Goal: Check status: Check status

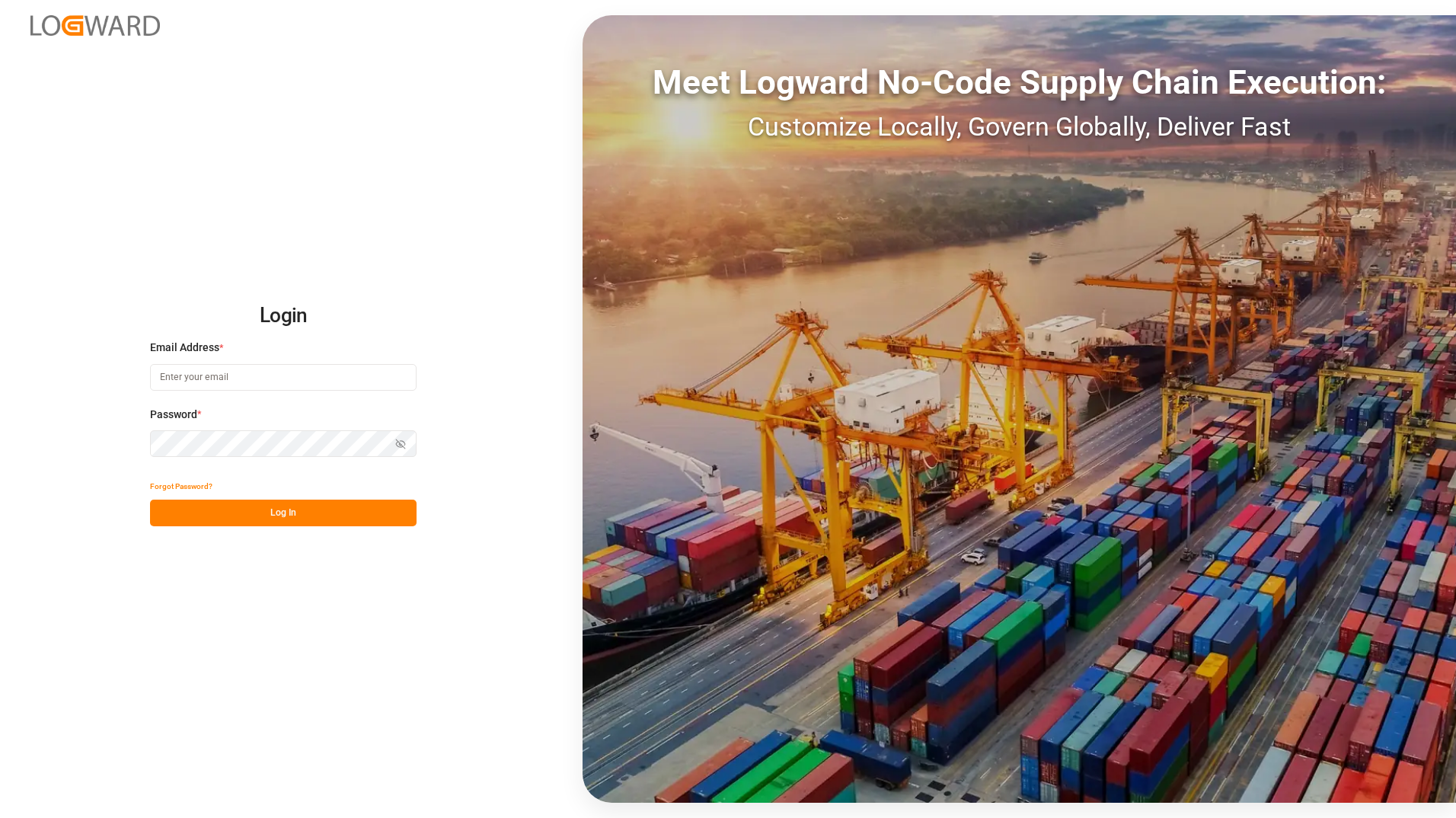
type input "ida.timmen@melitta.de"
click at [351, 511] on button "Log In" at bounding box center [283, 513] width 266 height 26
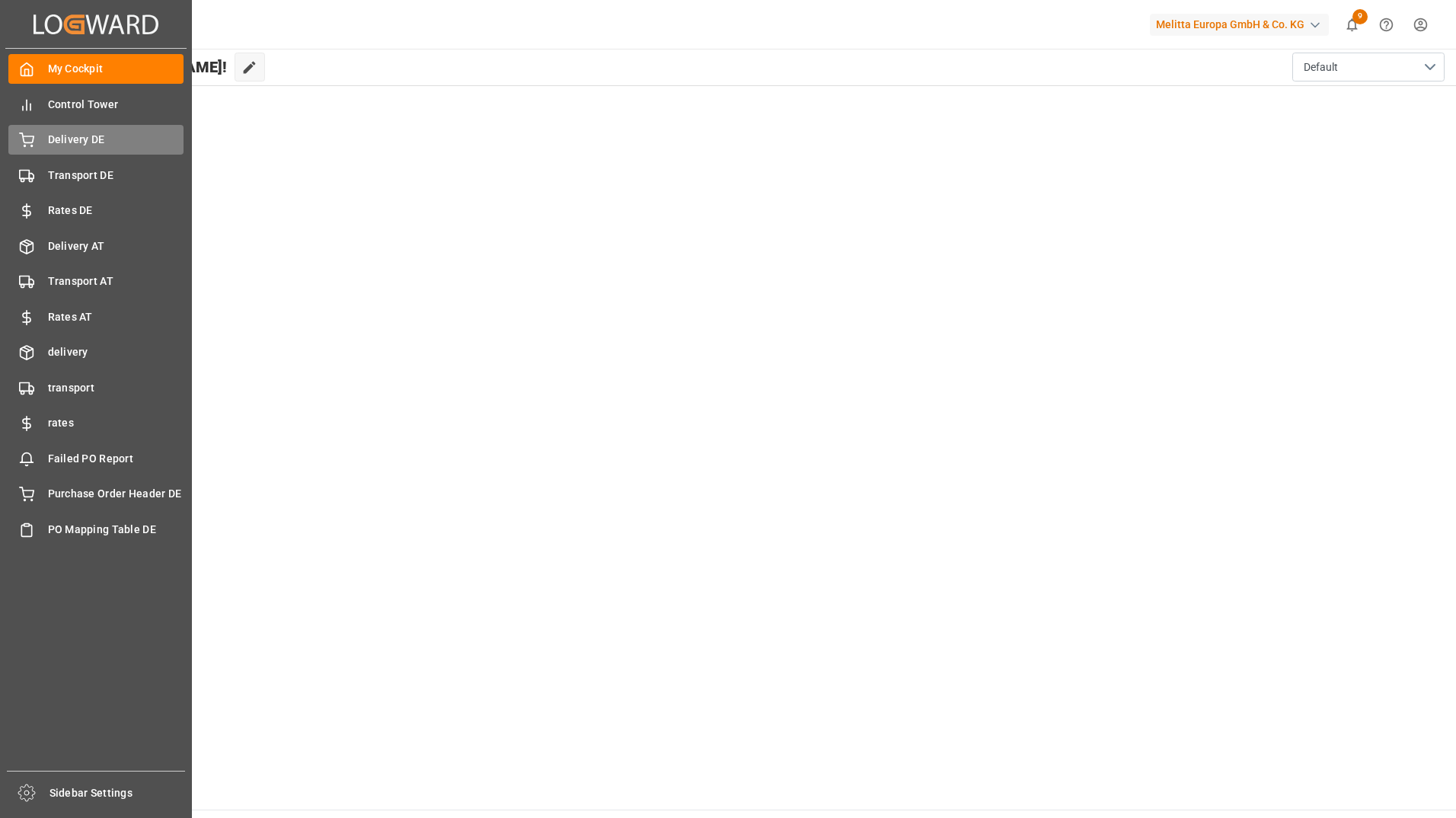
click at [98, 142] on span "Delivery DE" at bounding box center [116, 139] width 136 height 16
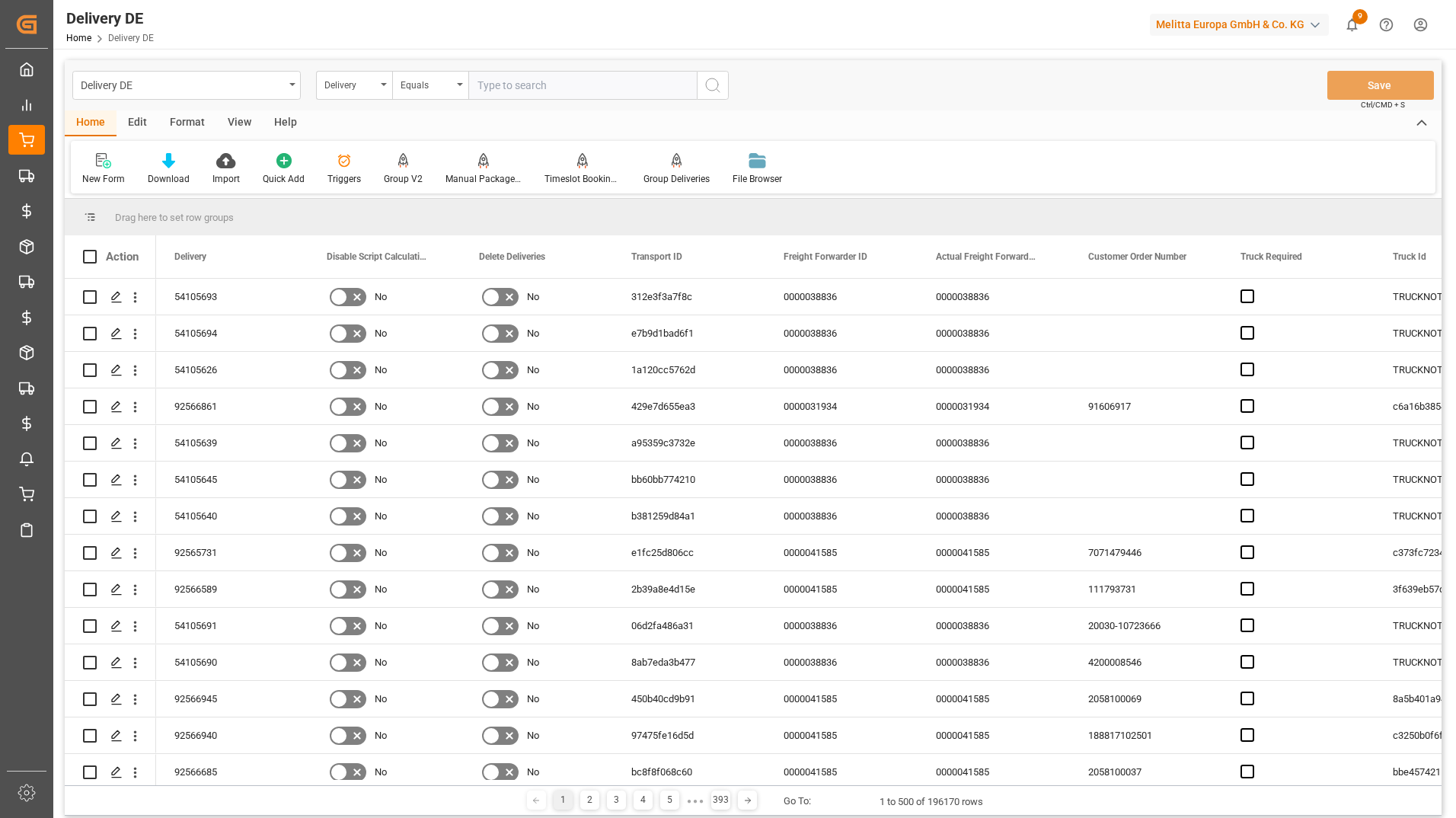
click at [504, 91] on input "text" at bounding box center [582, 85] width 229 height 29
type input "92568083"
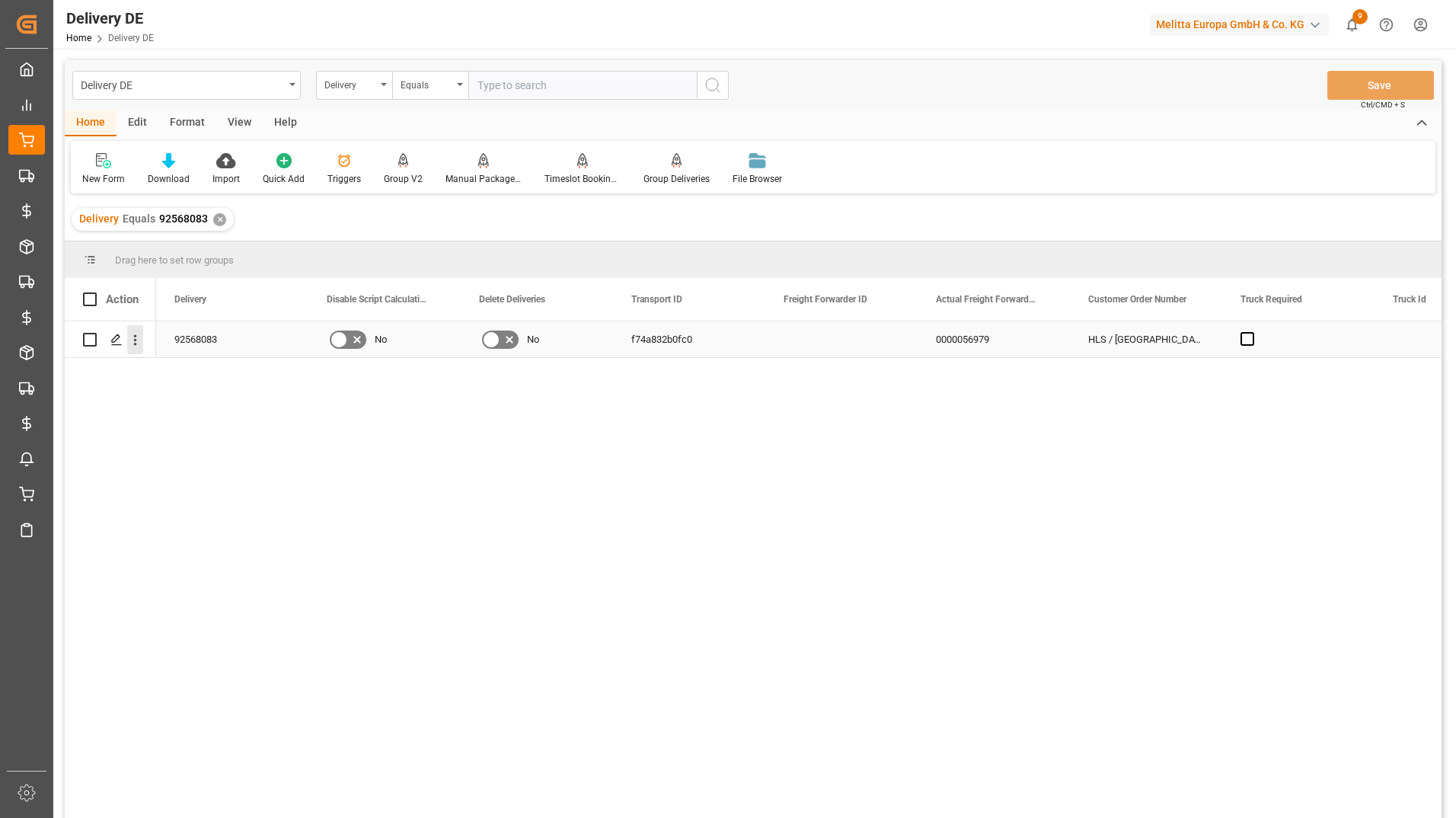
click at [136, 338] on icon "open menu" at bounding box center [135, 340] width 16 height 16
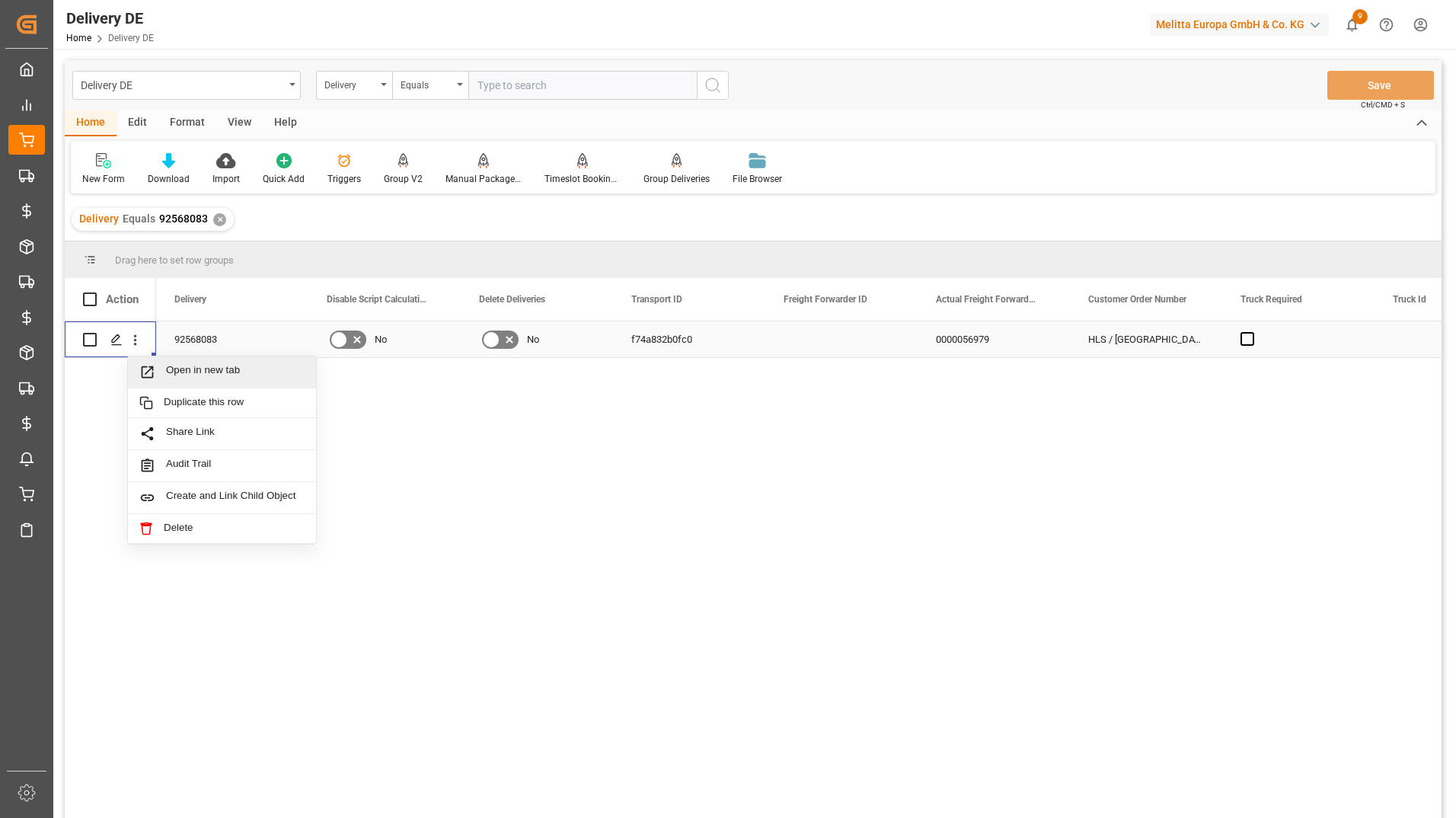
click at [168, 362] on div "Open in new tab" at bounding box center [221, 372] width 188 height 32
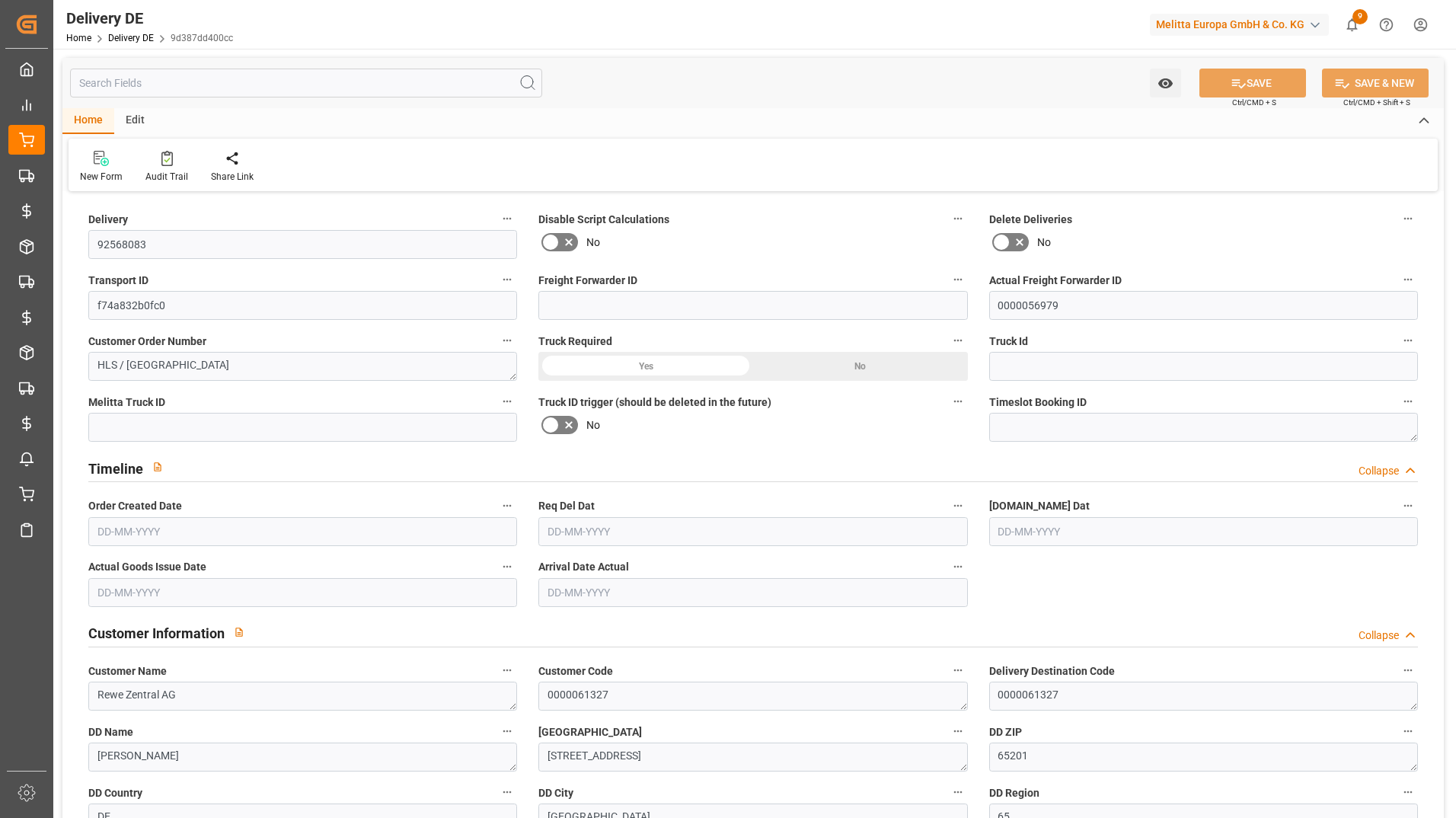
type input "0"
type input "1"
type input "0.615"
type input "0"
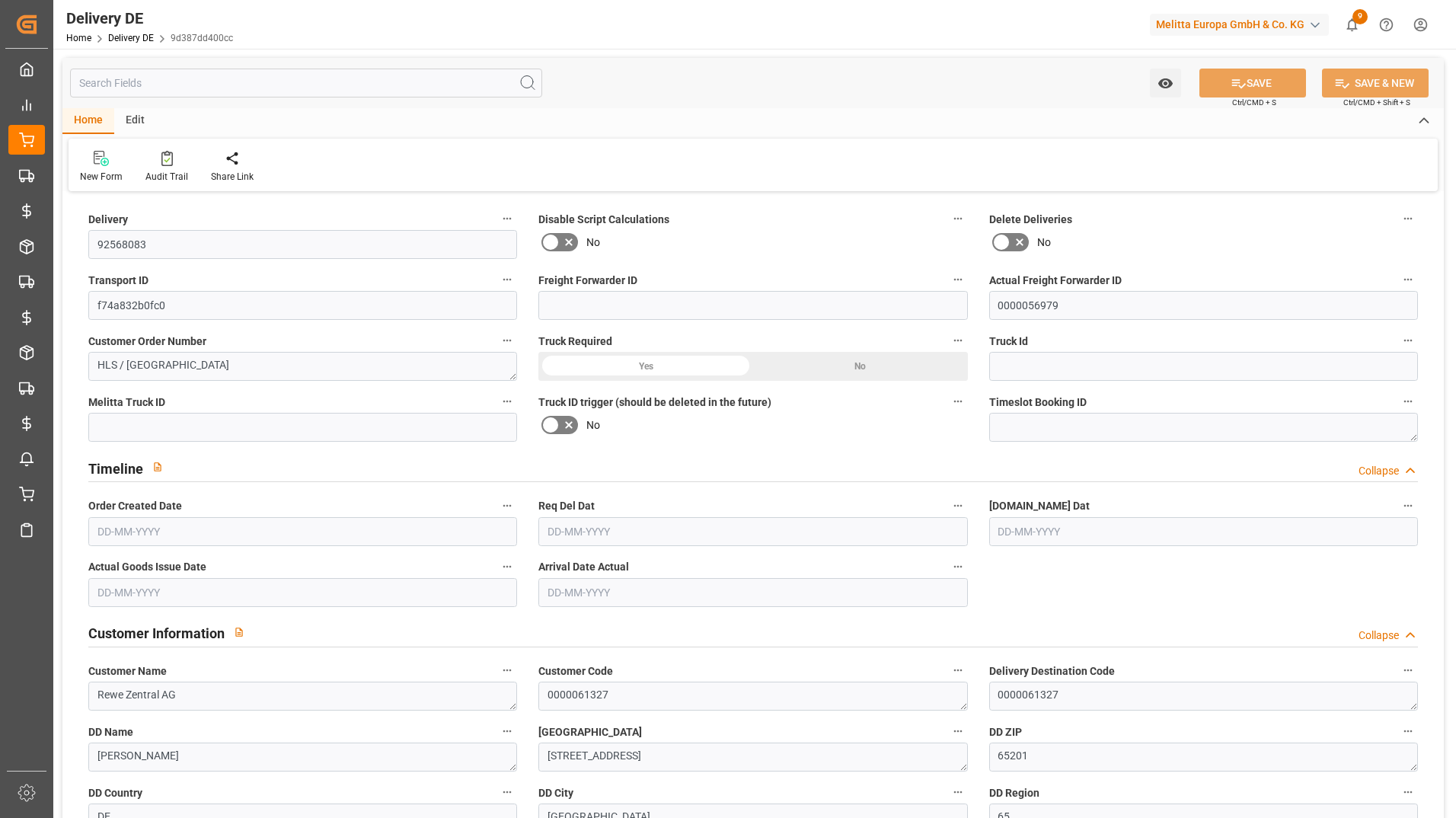
type input "[DATE]"
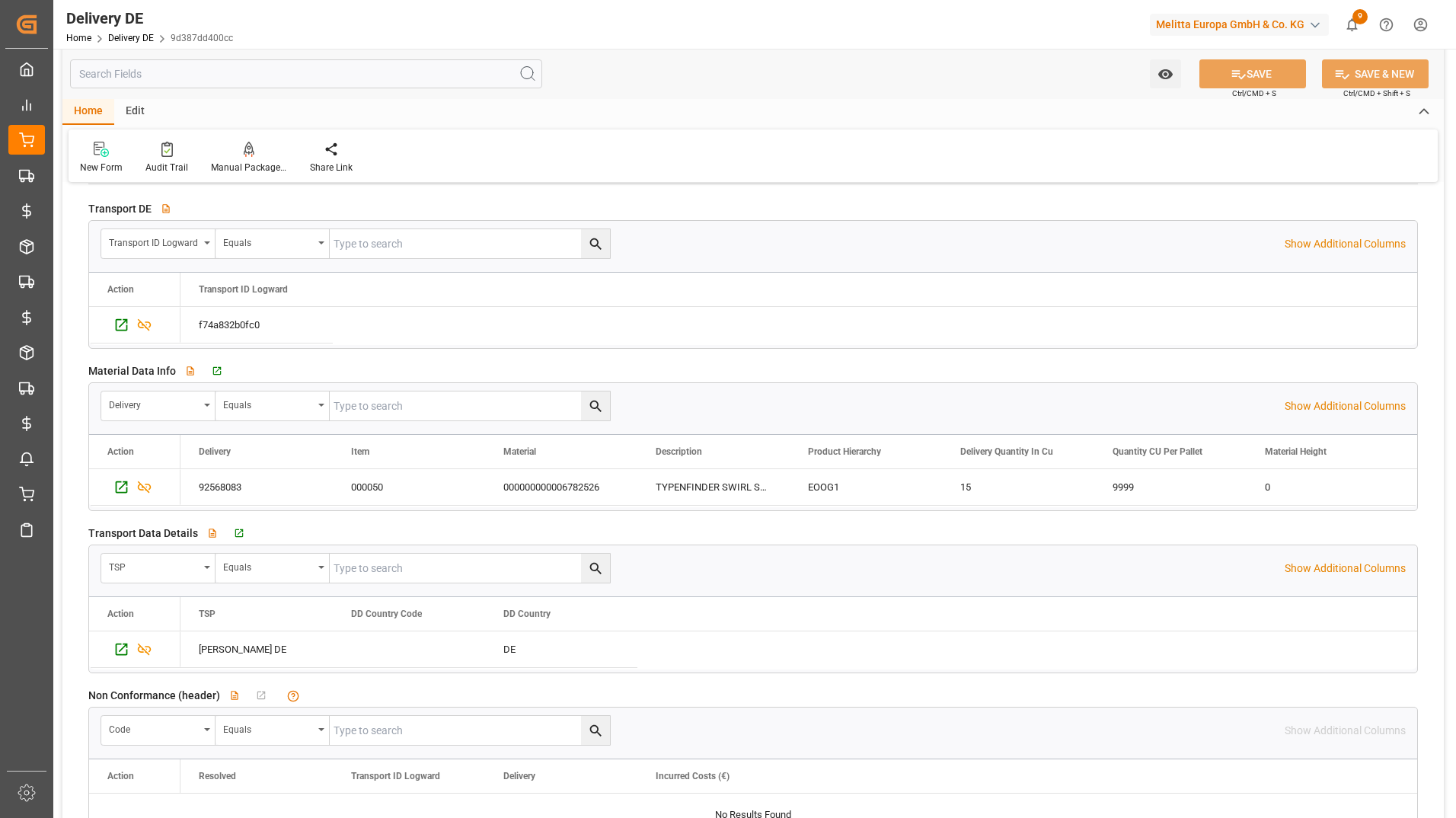
scroll to position [2360, 0]
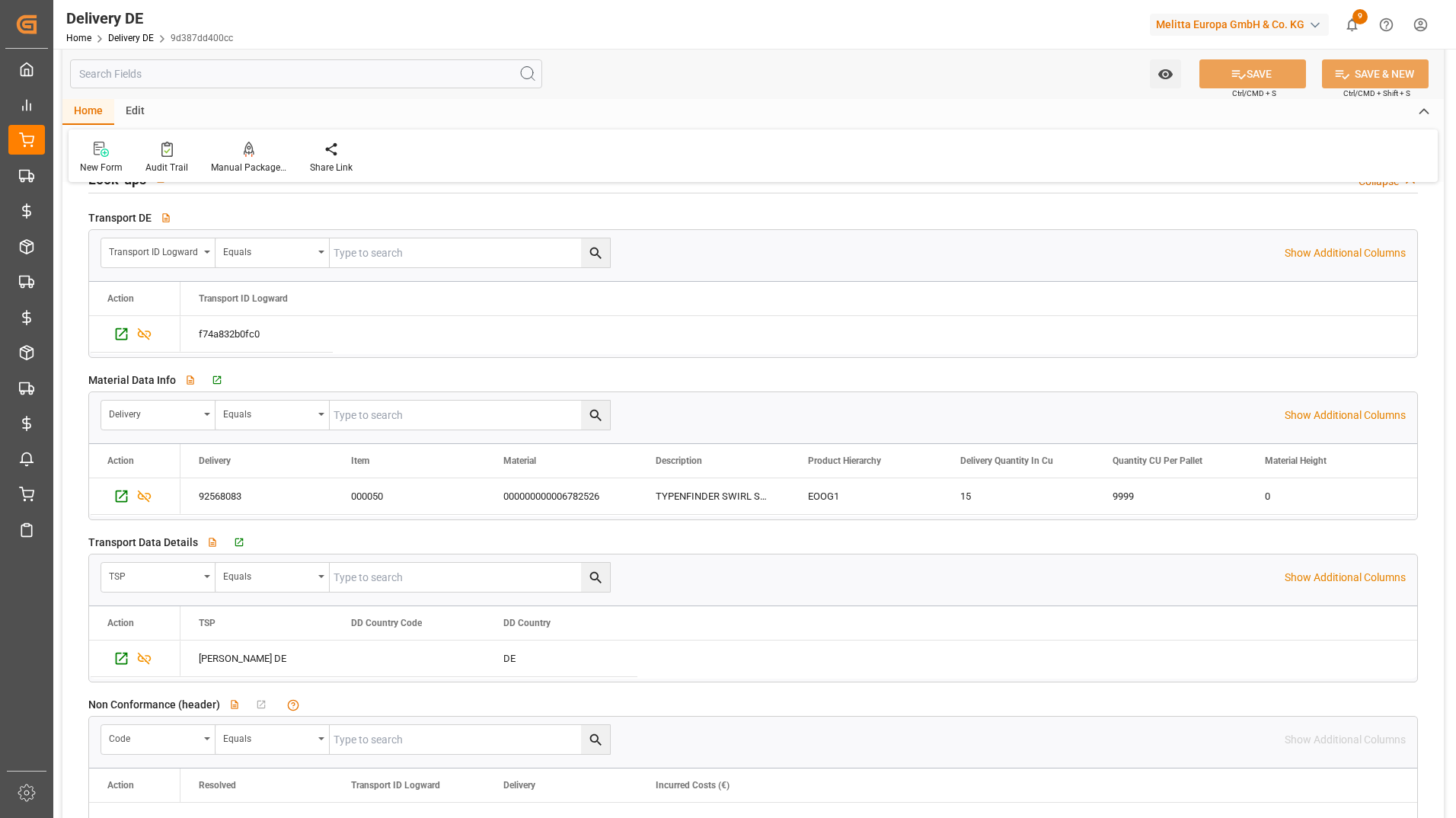
click at [253, 79] on input "text" at bounding box center [305, 73] width 472 height 29
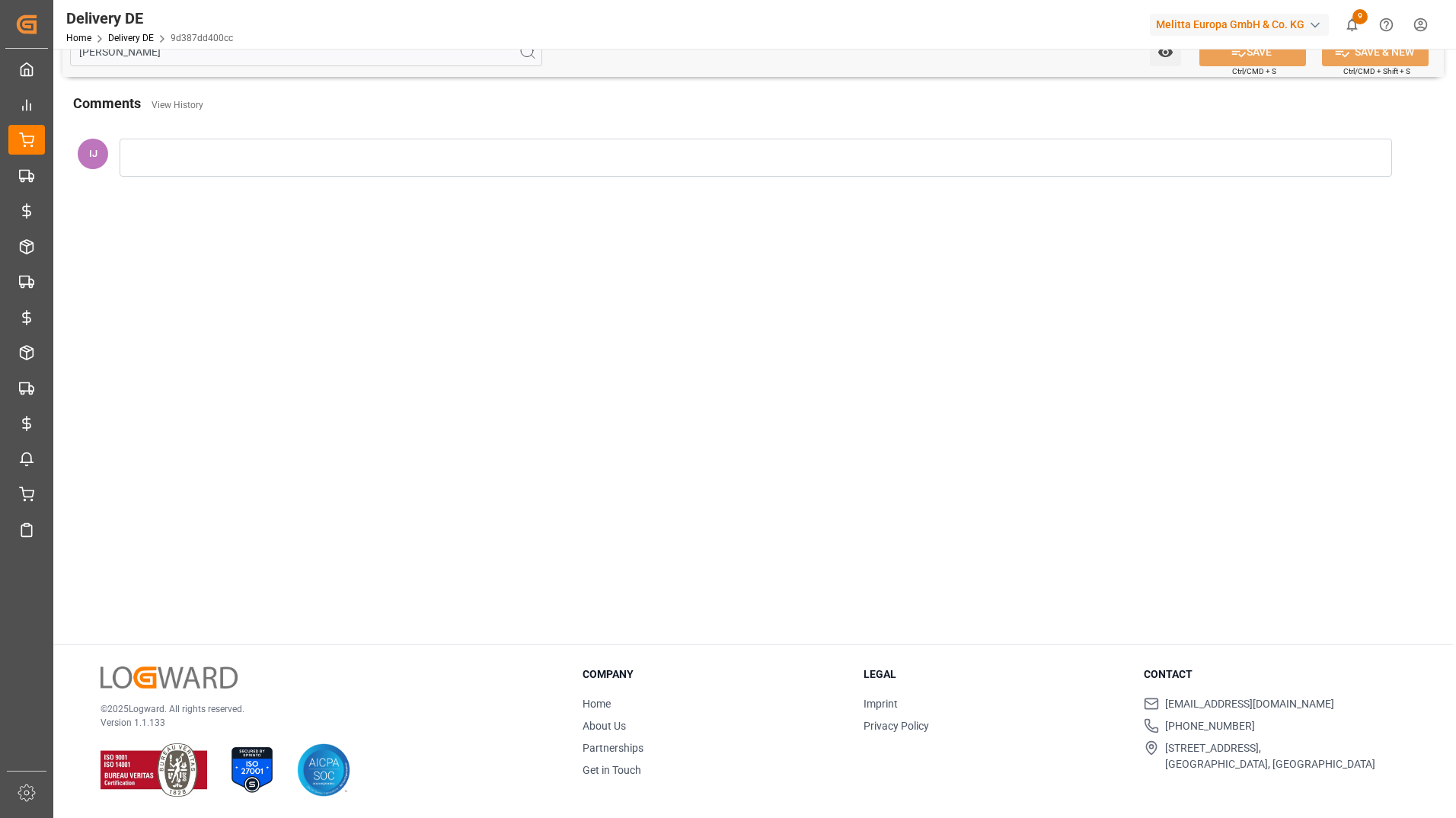
scroll to position [162, 0]
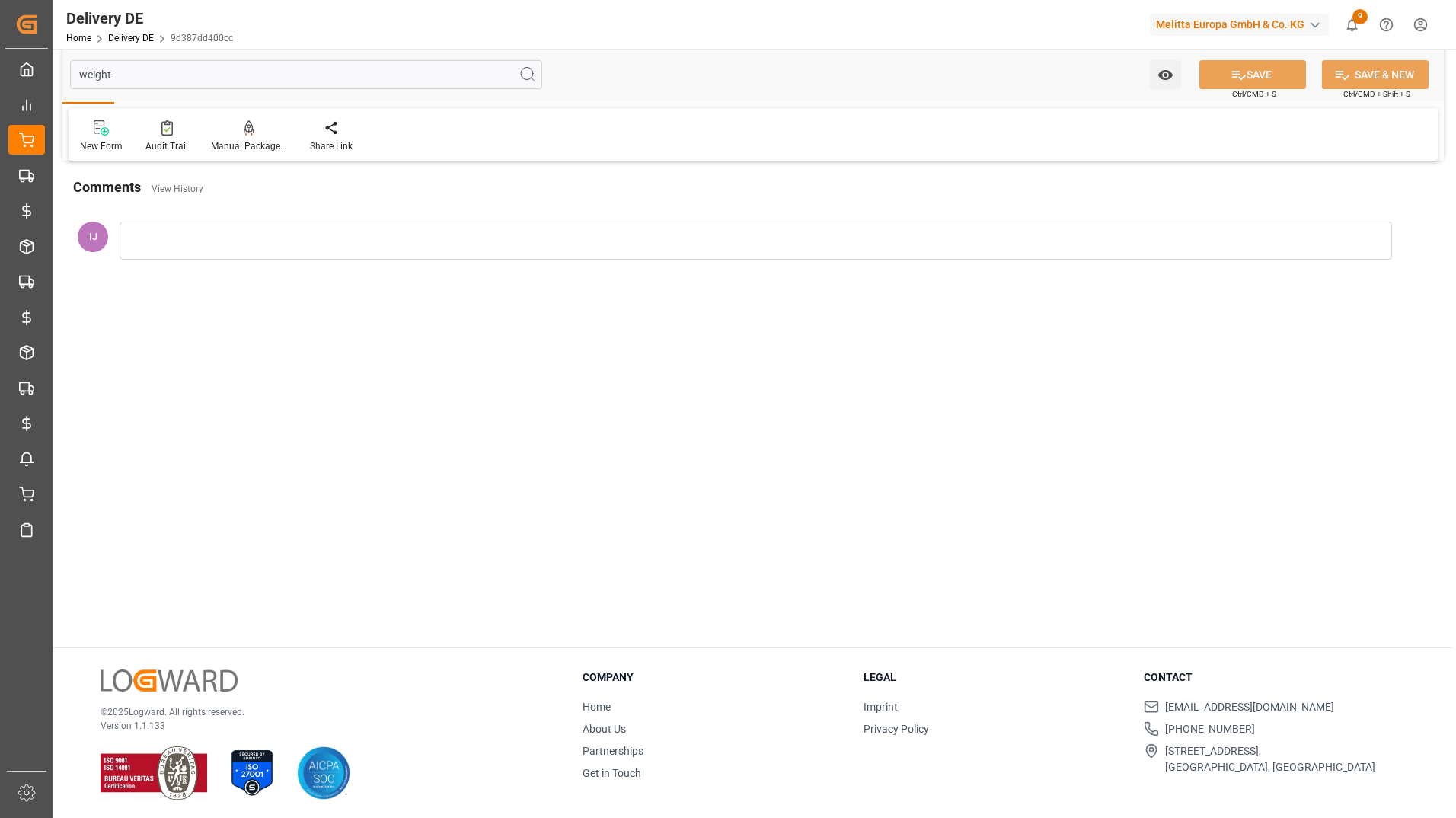
type input "weight"
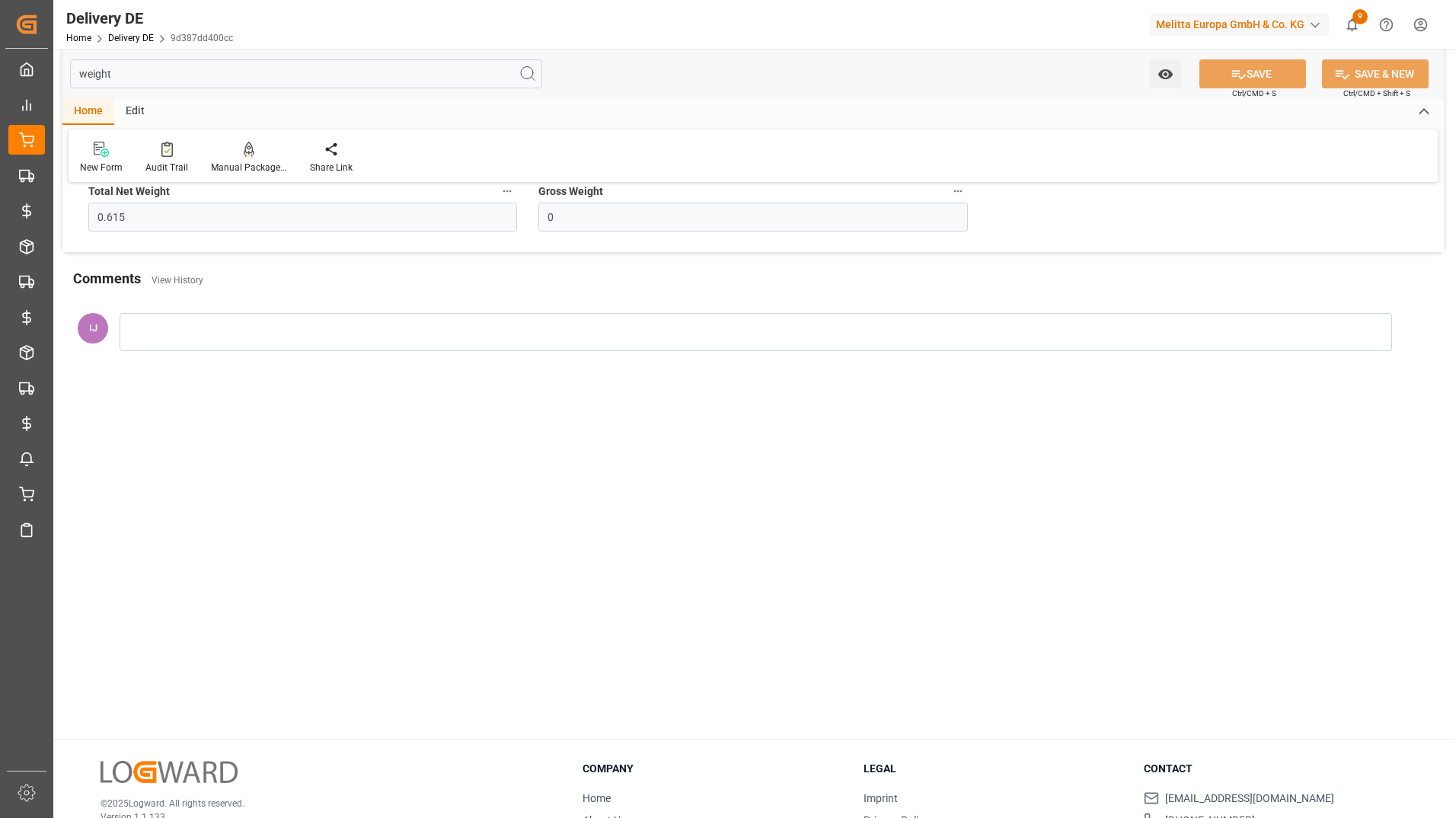
scroll to position [0, 0]
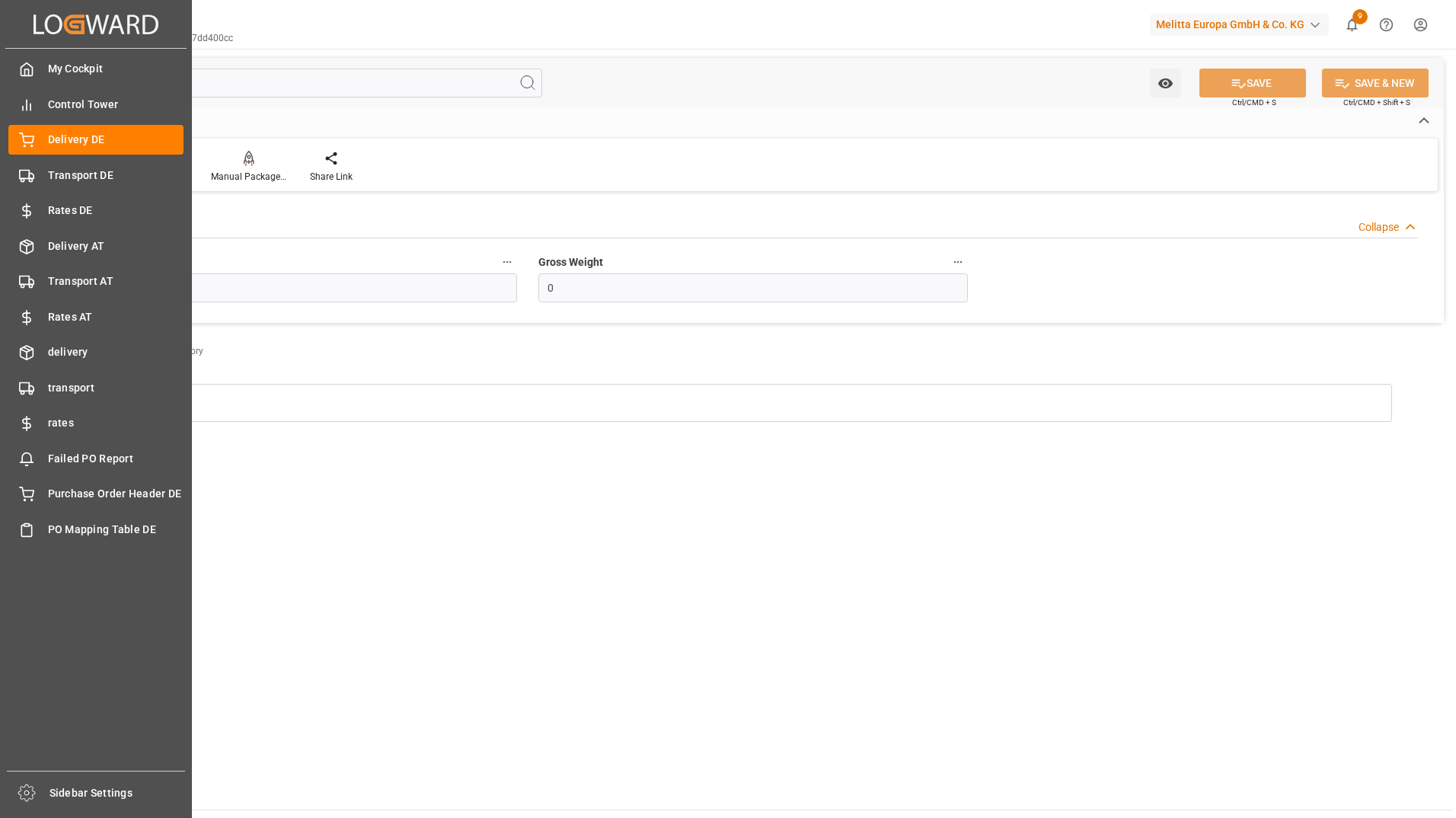
drag, startPoint x: 116, startPoint y: 87, endPoint x: 29, endPoint y: 85, distance: 87.0
click at [29, 85] on div "Created by potrace 1.15, written by [PERSON_NAME] [DATE]-[DATE] Created by potr…" at bounding box center [728, 409] width 1456 height 818
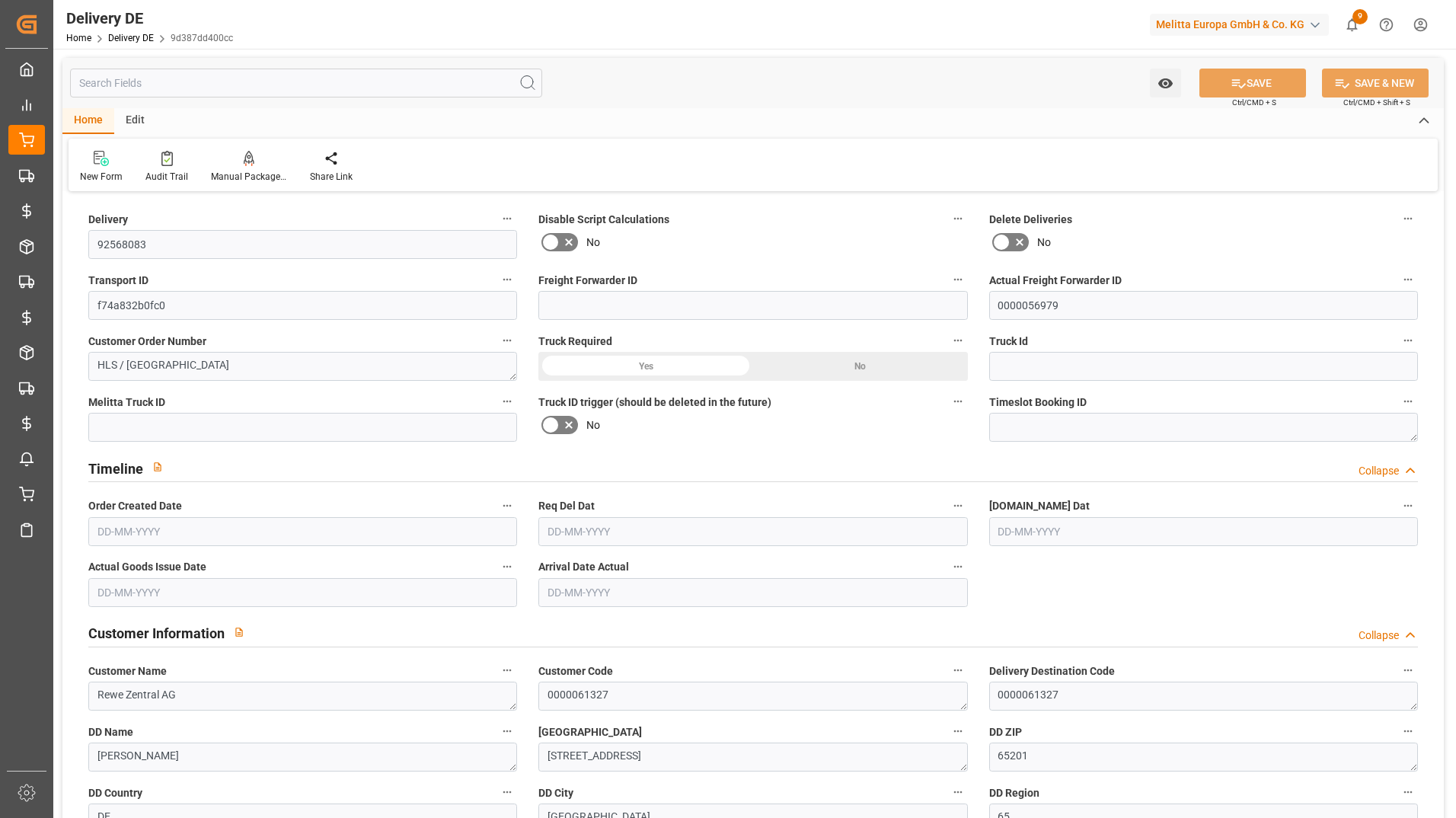
type input "0"
type input "1"
type input "0"
type input "[DATE]"
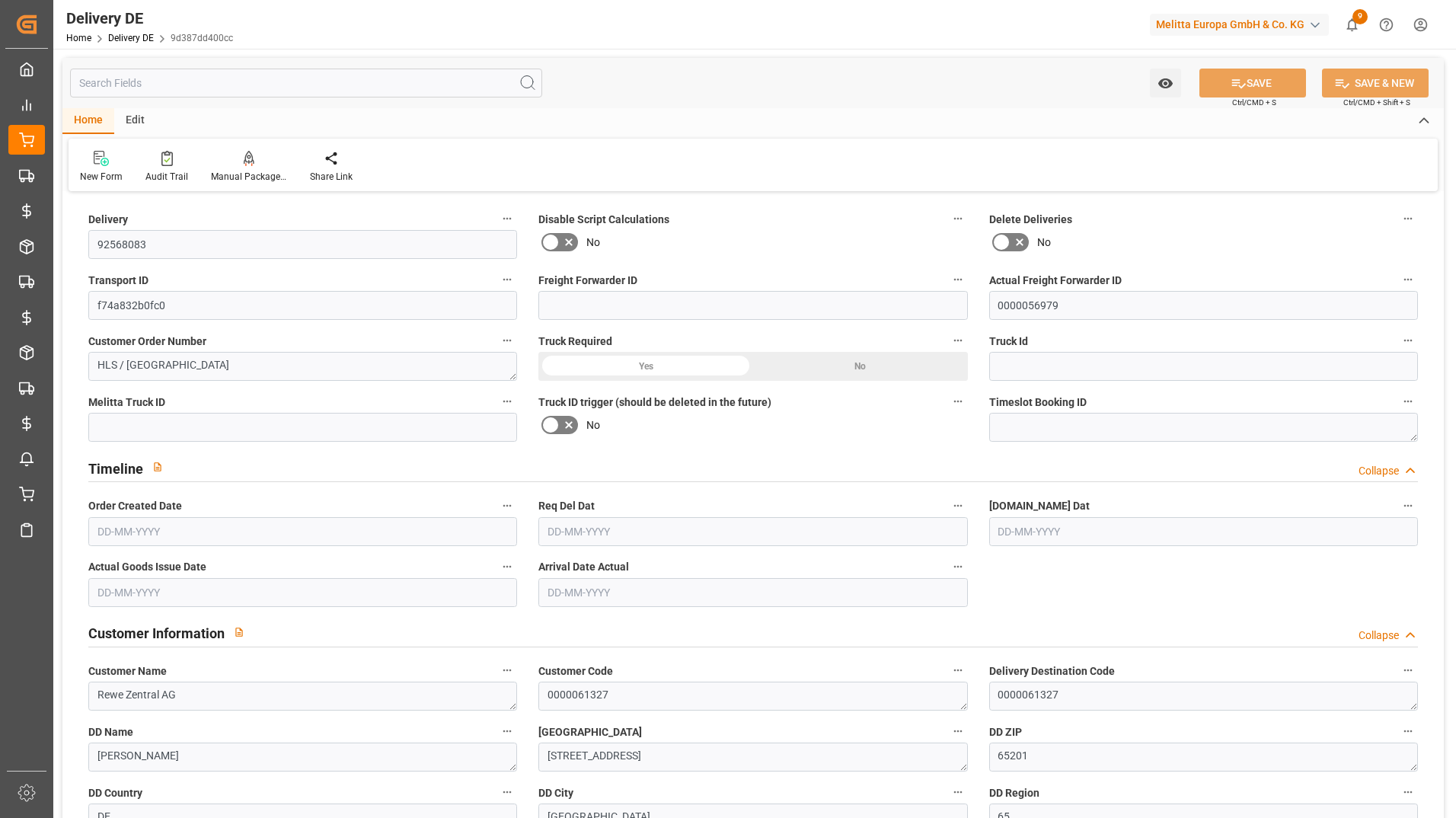
type input "[DATE]"
drag, startPoint x: 166, startPoint y: 237, endPoint x: 68, endPoint y: 249, distance: 98.7
